Goal: Task Accomplishment & Management: Manage account settings

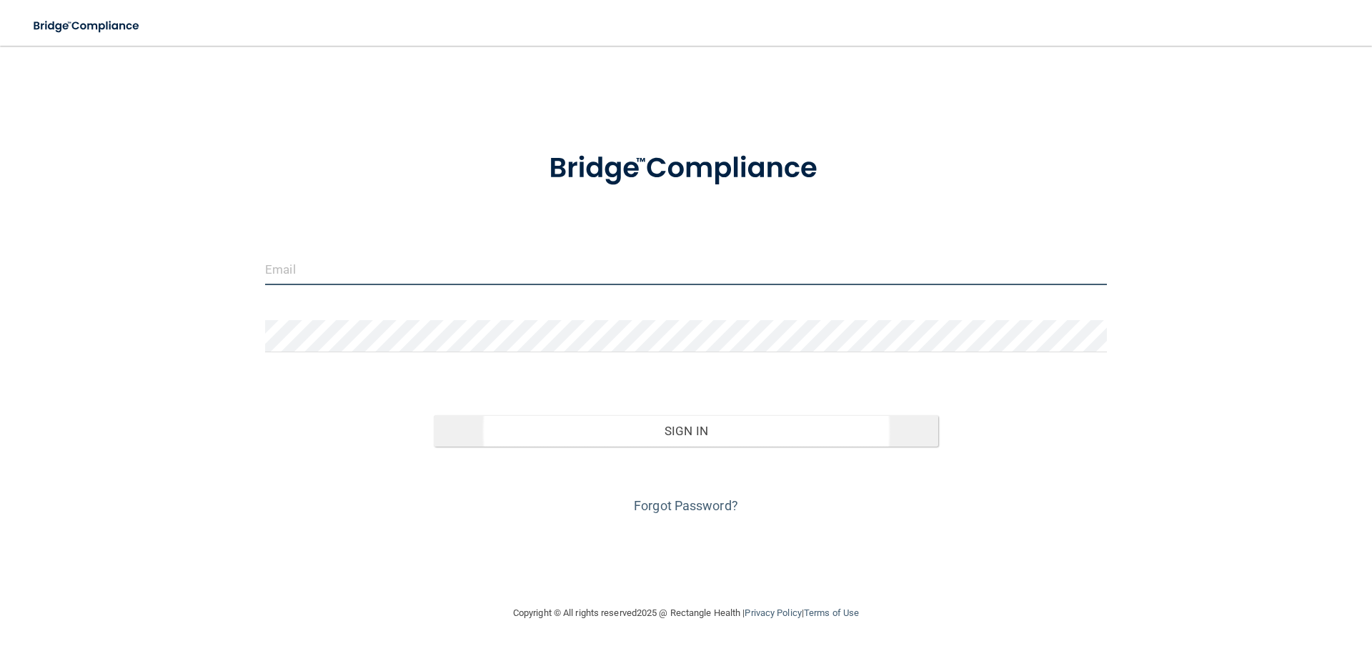
type input "[EMAIL_ADDRESS][DOMAIN_NAME]"
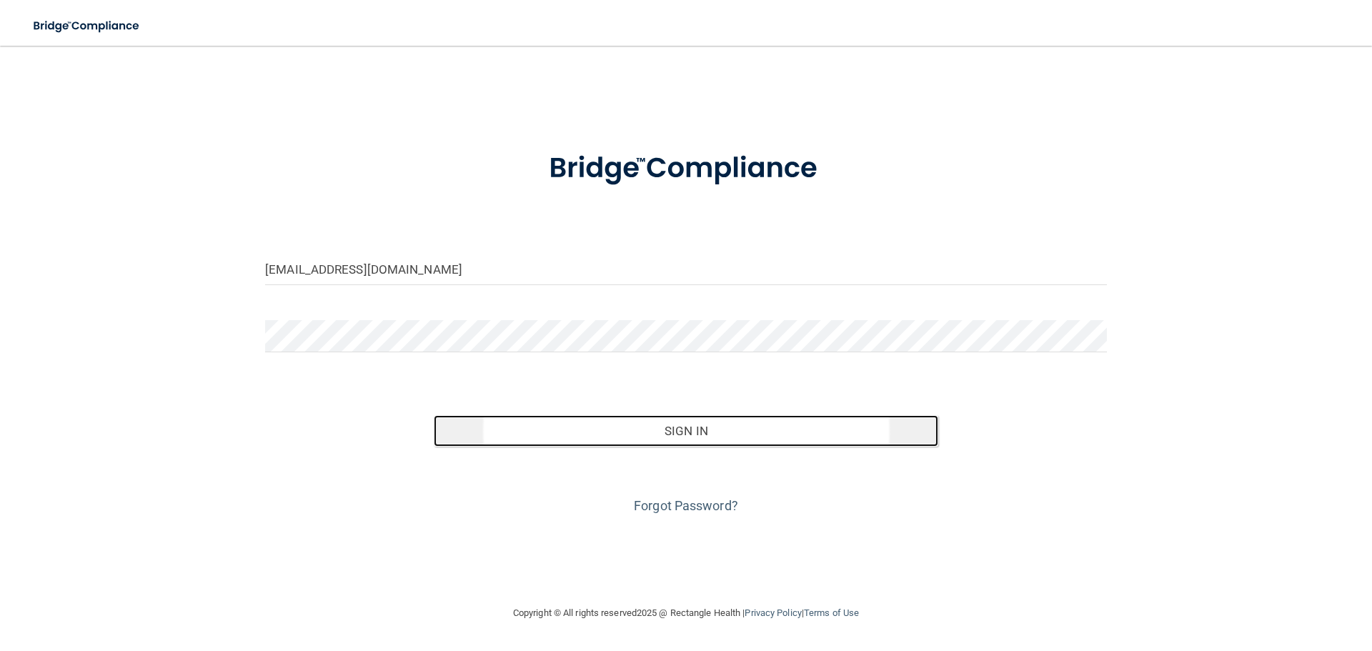
click at [522, 430] on button "Sign In" at bounding box center [686, 430] width 505 height 31
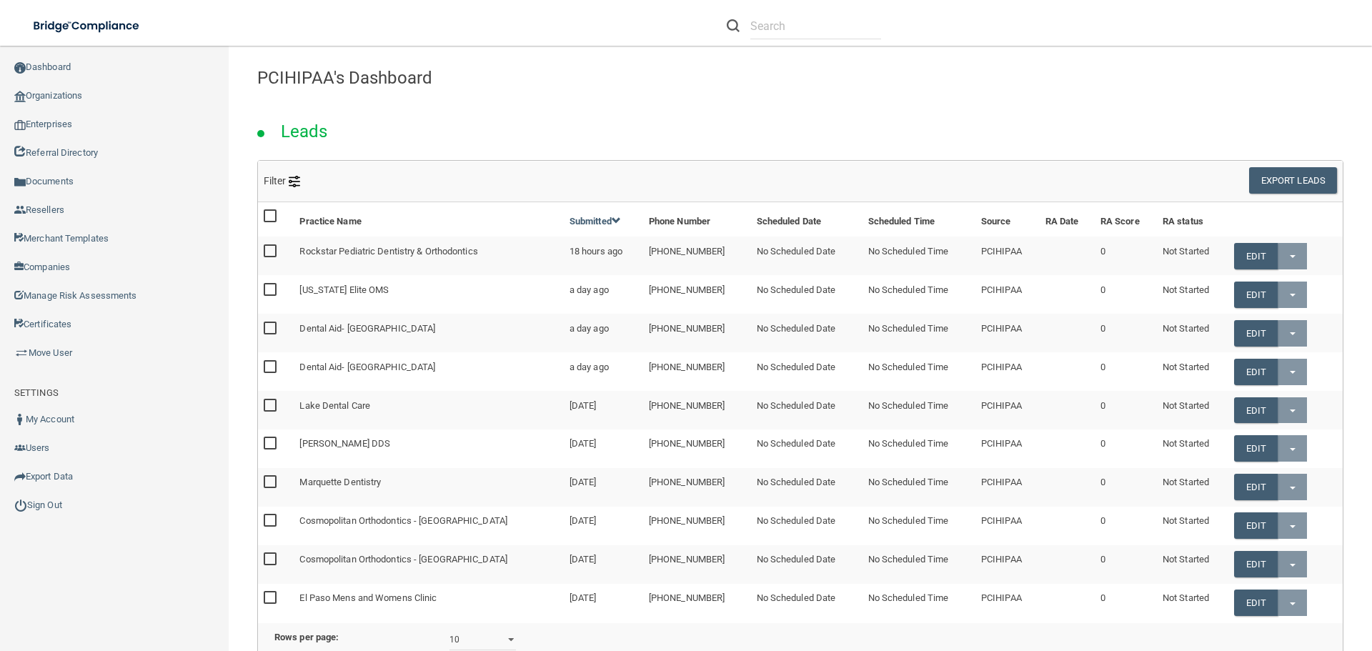
click at [653, 14] on div "Manage My Enterprise Manage My Location" at bounding box center [972, 25] width 800 height 51
